Goal: Check status: Check status

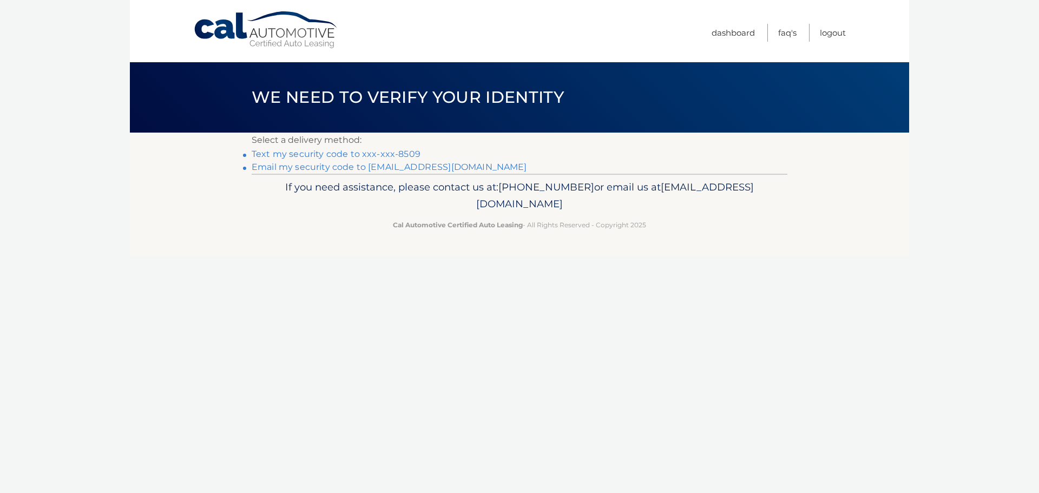
click at [383, 154] on link "Text my security code to xxx-xxx-8509" at bounding box center [336, 154] width 169 height 10
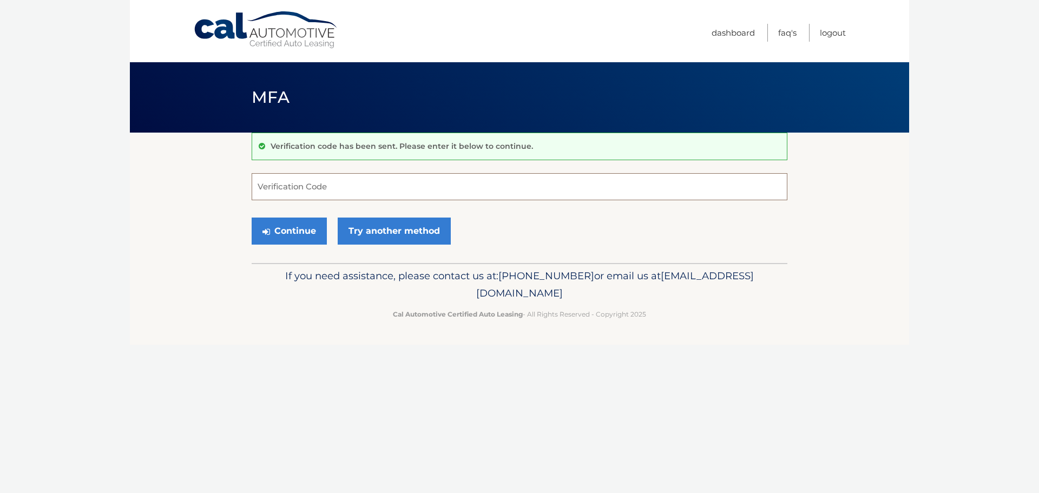
click at [344, 185] on input "Verification Code" at bounding box center [520, 186] width 536 height 27
type input "075556"
click at [252, 218] on button "Continue" at bounding box center [289, 231] width 75 height 27
click at [291, 234] on button "Continue" at bounding box center [289, 231] width 75 height 27
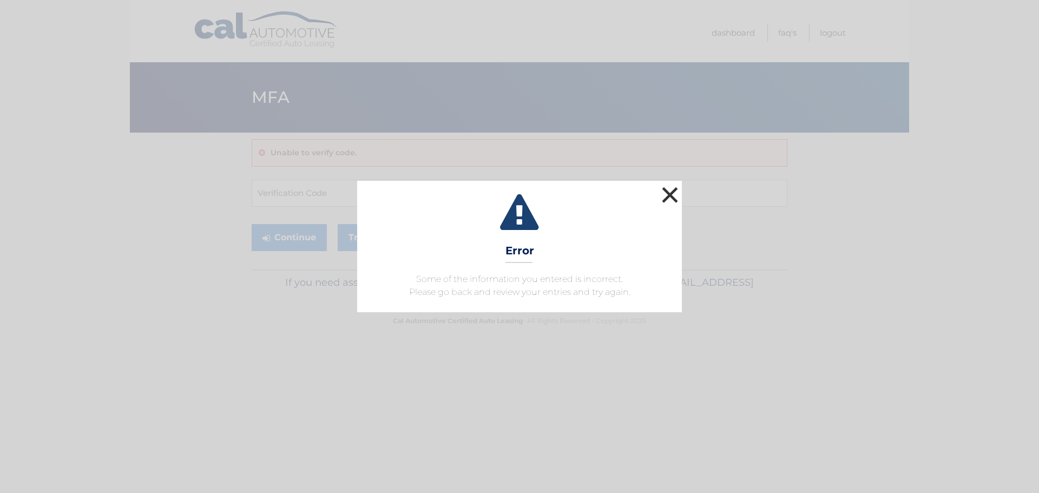
click at [671, 196] on button "×" at bounding box center [670, 195] width 22 height 22
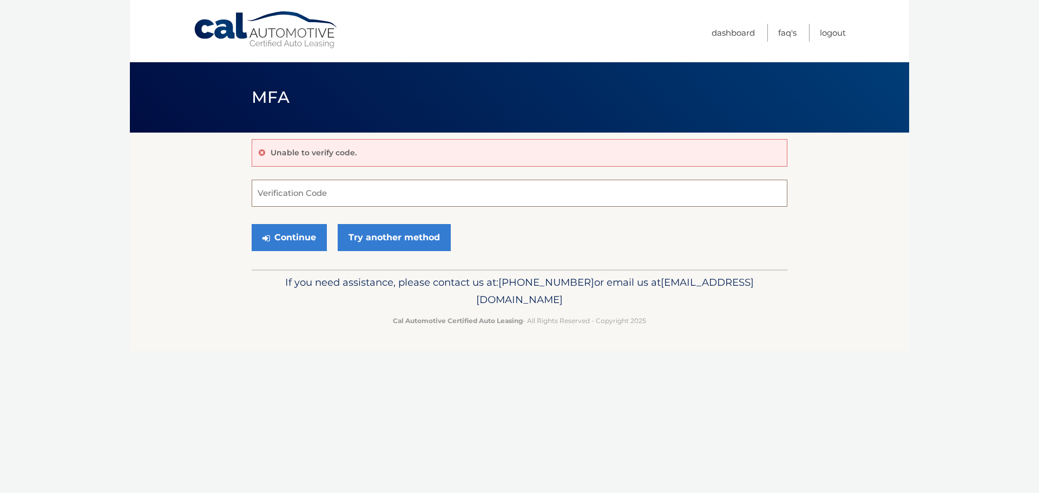
click at [277, 188] on input "Verification Code" at bounding box center [520, 193] width 536 height 27
type input "#"
type input "075556"
click at [285, 240] on button "Continue" at bounding box center [289, 237] width 75 height 27
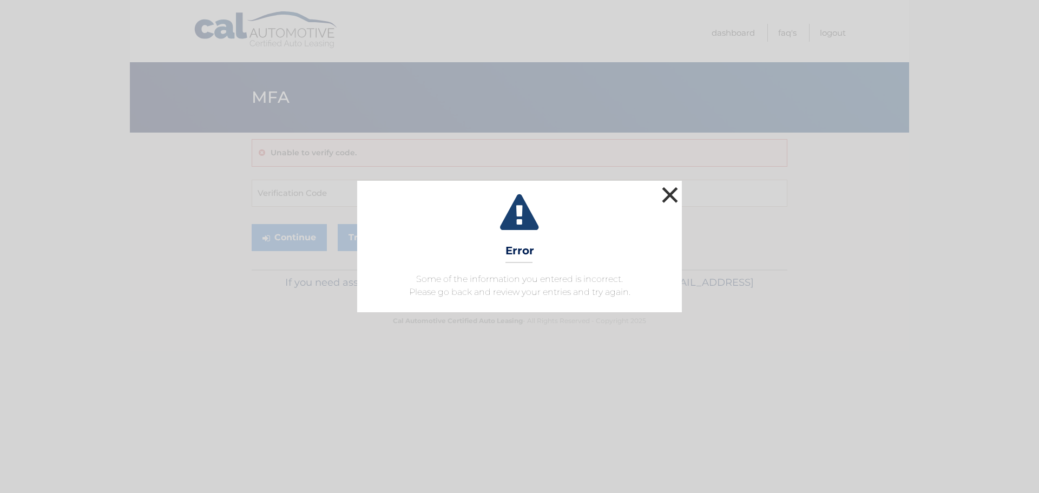
click at [680, 188] on button "×" at bounding box center [670, 195] width 22 height 22
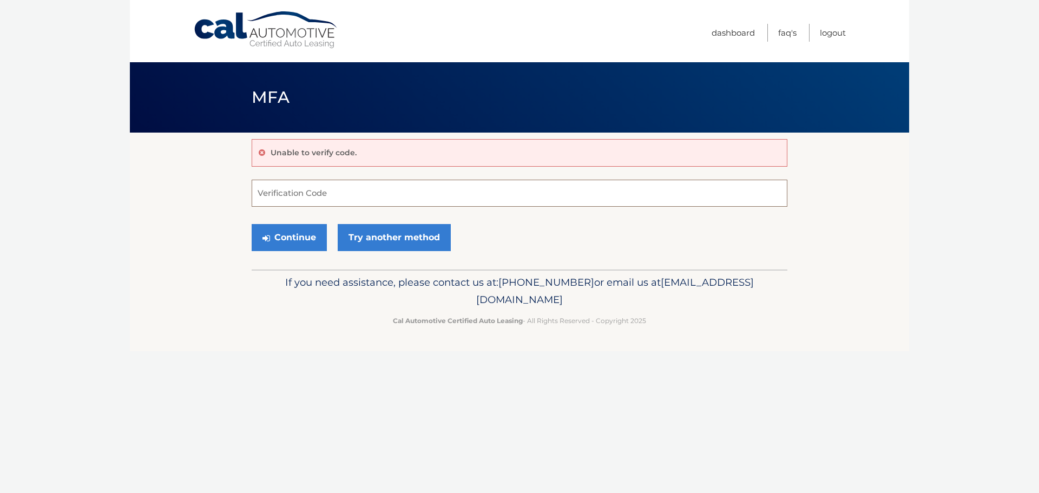
click at [301, 206] on input "Verification Code" at bounding box center [520, 193] width 536 height 27
type input "075556"
click at [252, 224] on button "Continue" at bounding box center [289, 237] width 75 height 27
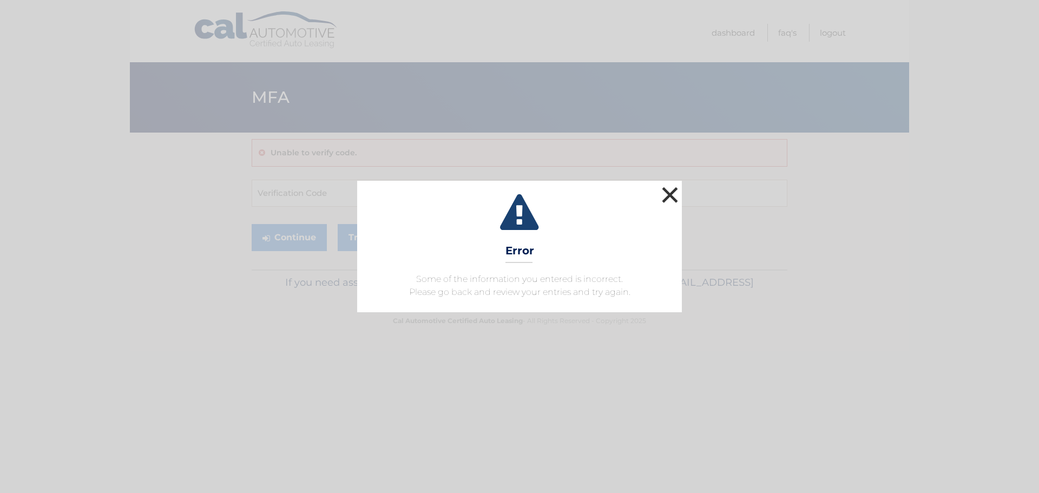
click at [673, 198] on button "×" at bounding box center [670, 195] width 22 height 22
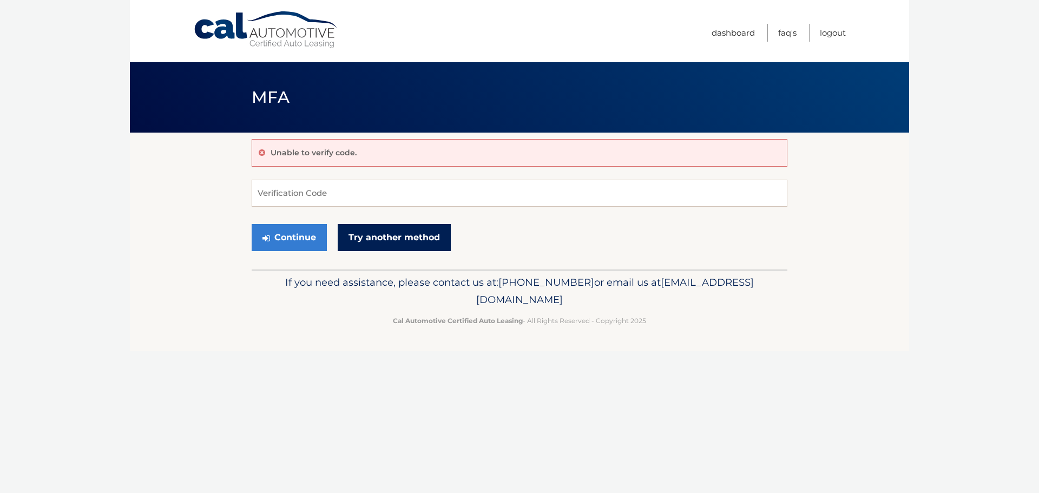
click at [405, 244] on link "Try another method" at bounding box center [394, 237] width 113 height 27
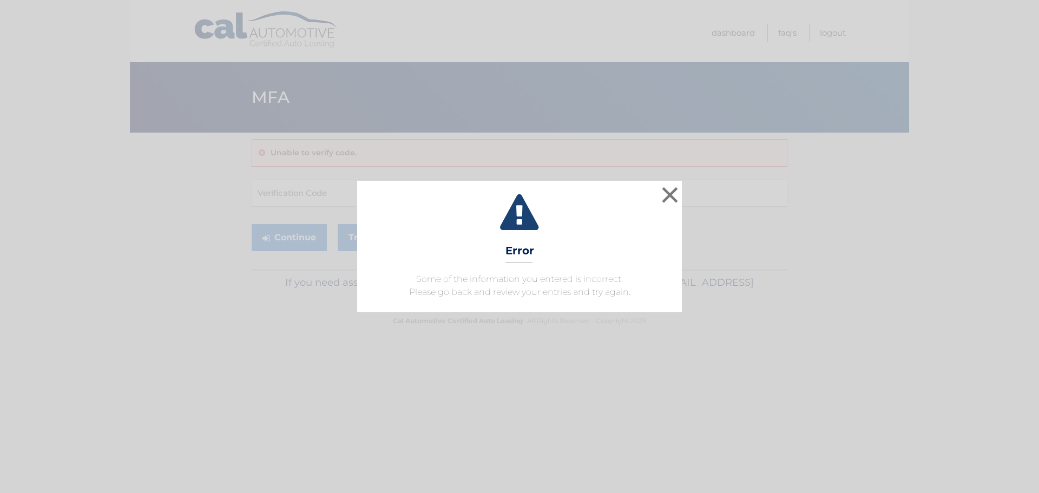
click at [682, 192] on div "× Error Some of the information you entered is incorrect. Please go back and re…" at bounding box center [519, 246] width 1030 height 131
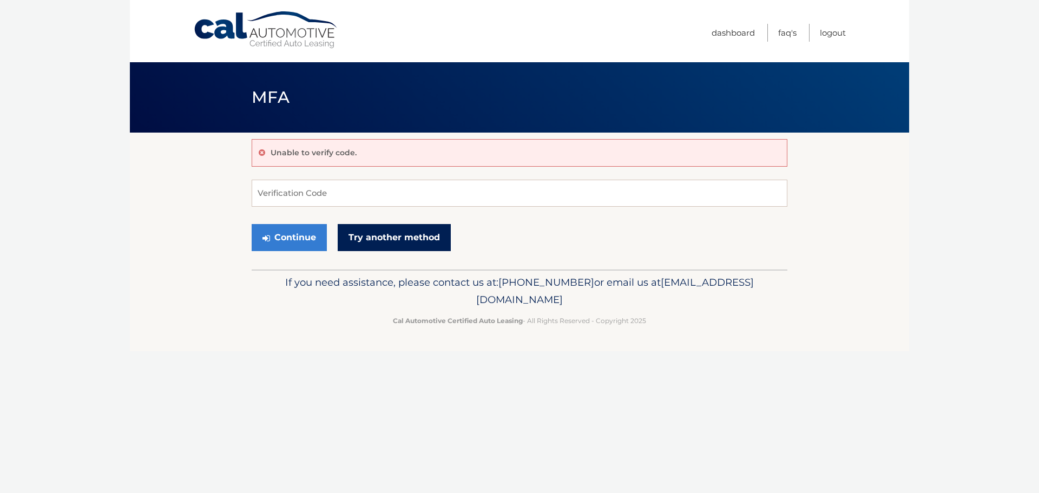
click at [420, 234] on link "Try another method" at bounding box center [394, 237] width 113 height 27
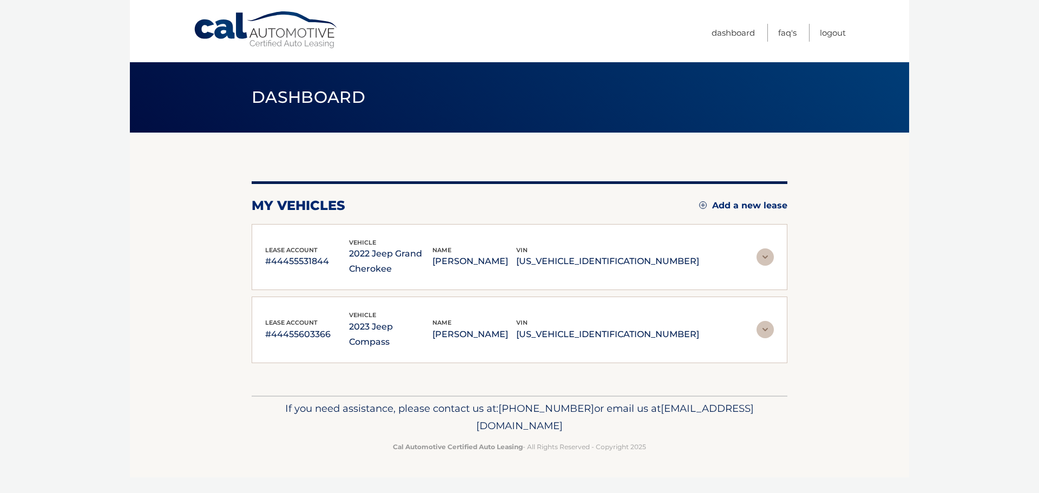
click at [765, 255] on img at bounding box center [765, 256] width 17 height 17
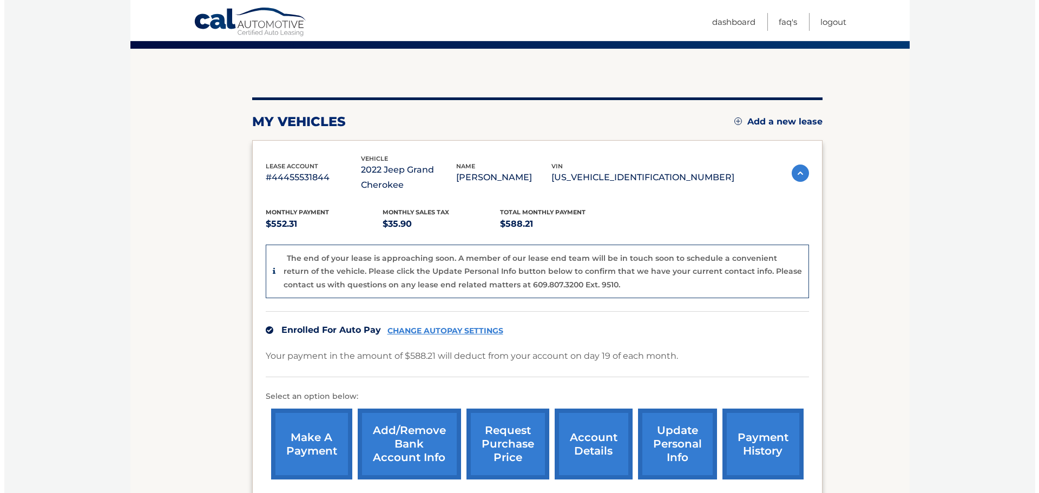
scroll to position [108, 0]
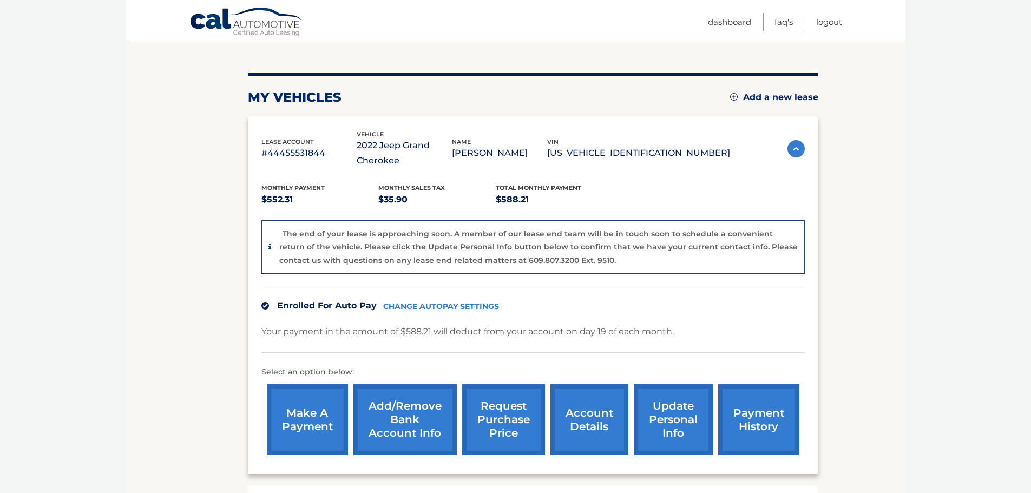
click at [499, 415] on link "request purchase price" at bounding box center [503, 419] width 83 height 71
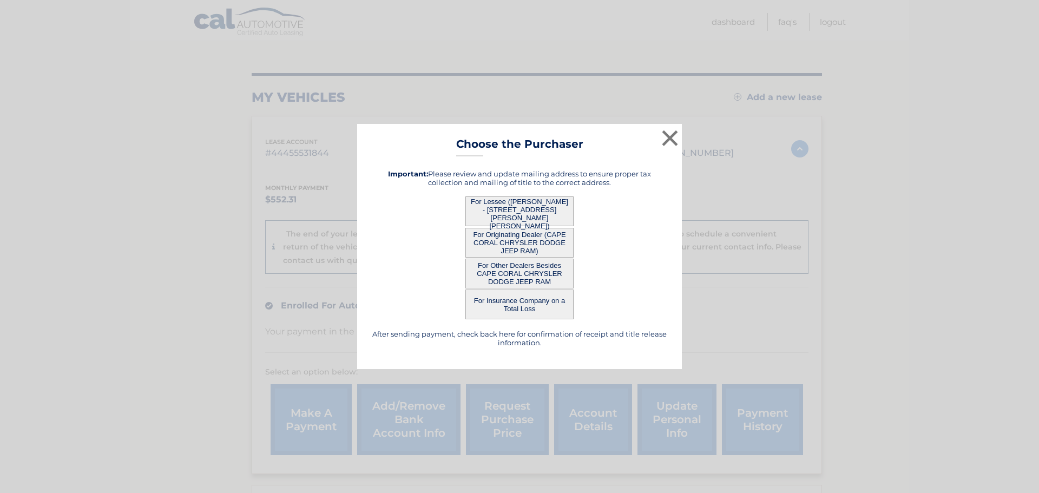
click at [528, 213] on button "For Lessee (SAMUEL EINSTEIN - 12391 MCGREGOR PALMS DR, , FORT MYERS, FL 33908)" at bounding box center [519, 211] width 108 height 30
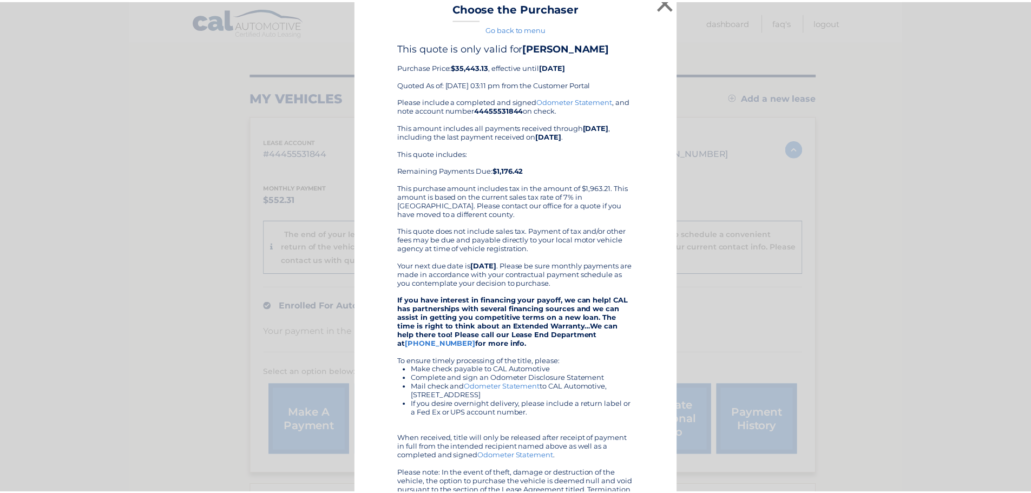
scroll to position [0, 0]
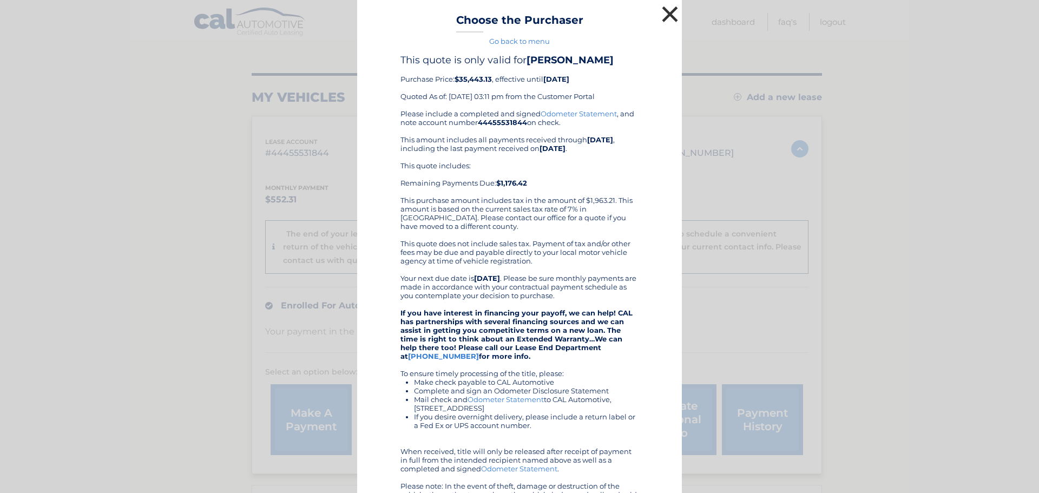
click at [672, 12] on button "×" at bounding box center [670, 14] width 22 height 22
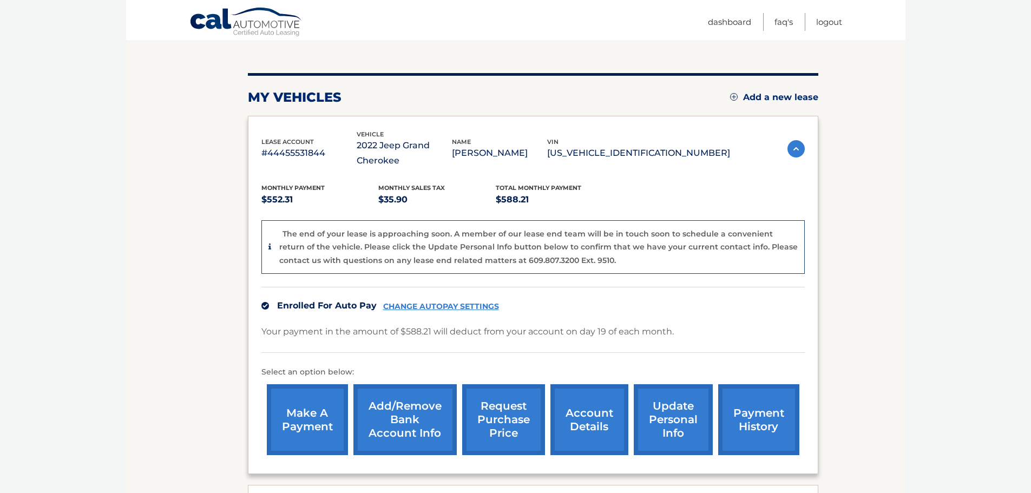
drag, startPoint x: 695, startPoint y: 152, endPoint x: 612, endPoint y: 152, distance: 83.3
click at [612, 152] on p "1C4RJGBG3N8608269" at bounding box center [638, 153] width 183 height 15
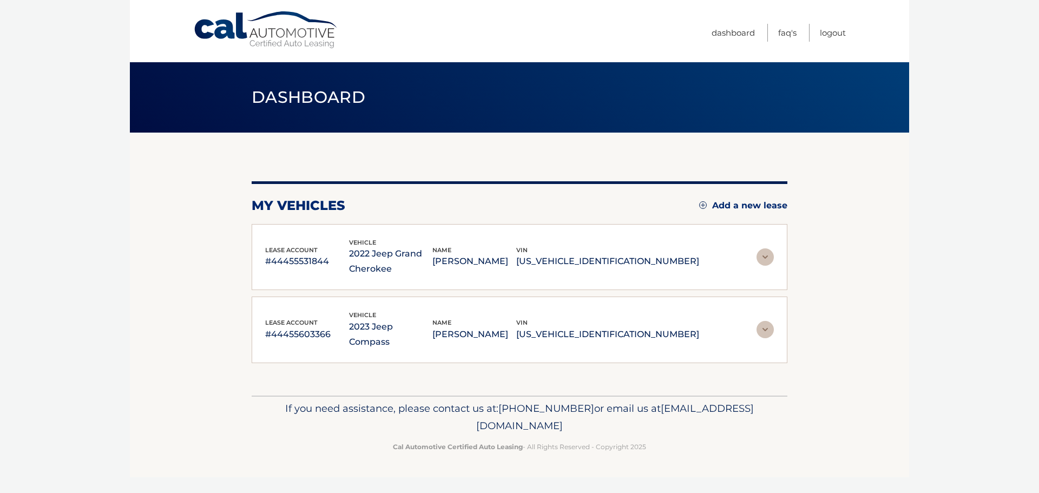
drag, startPoint x: 612, startPoint y: 152, endPoint x: 592, endPoint y: 260, distance: 110.1
copy p "1C4RJGBG3N8608269"
